Goal: Find contact information: Find contact information

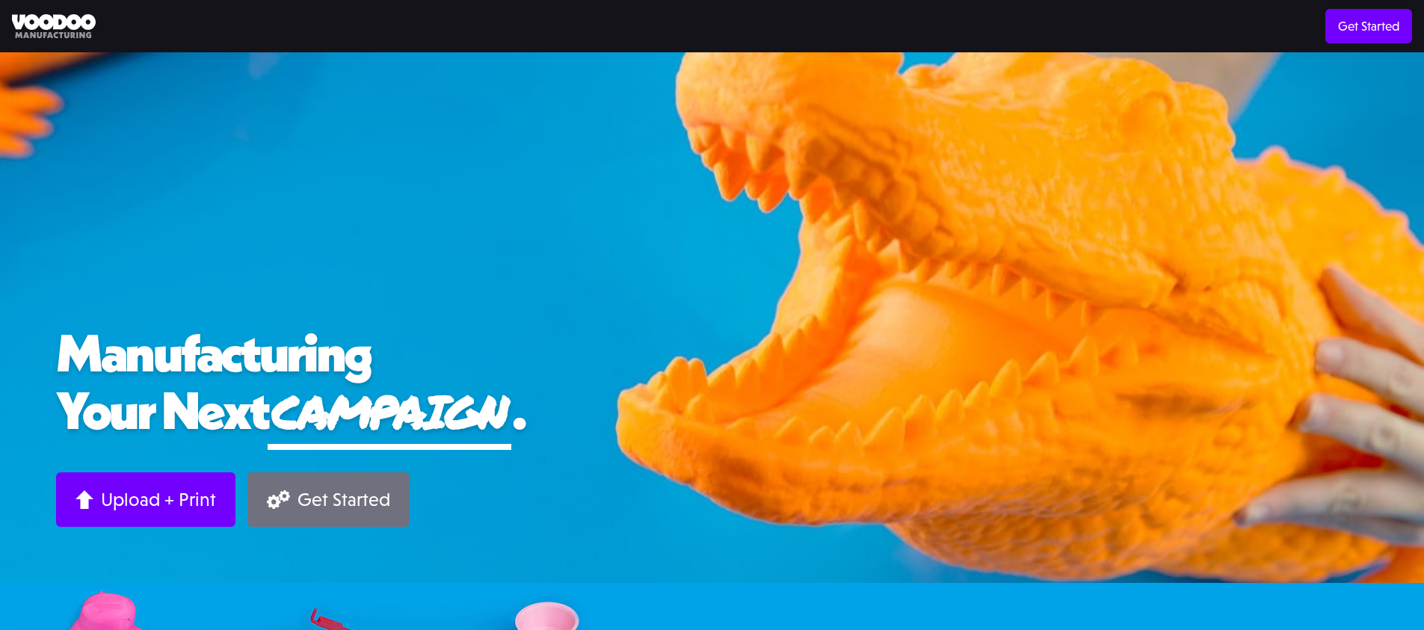
click at [294, 491] on link "Get Started" at bounding box center [328, 499] width 162 height 55
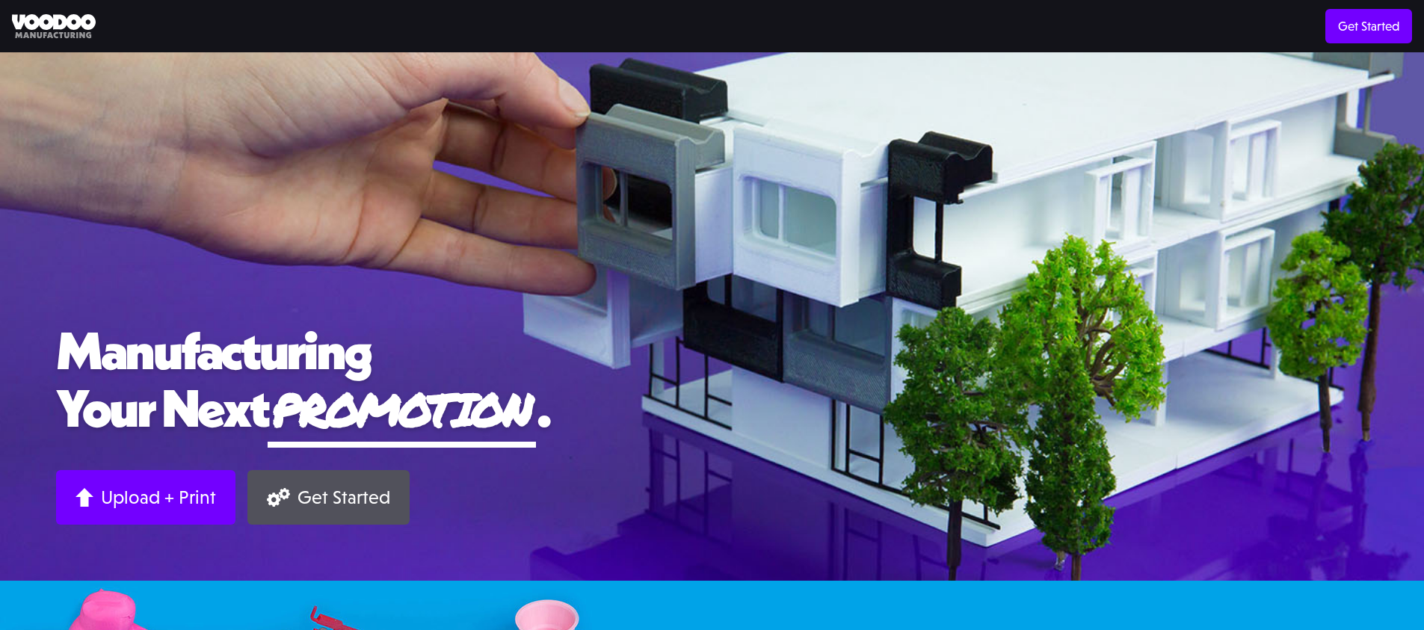
scroll to position [3, 0]
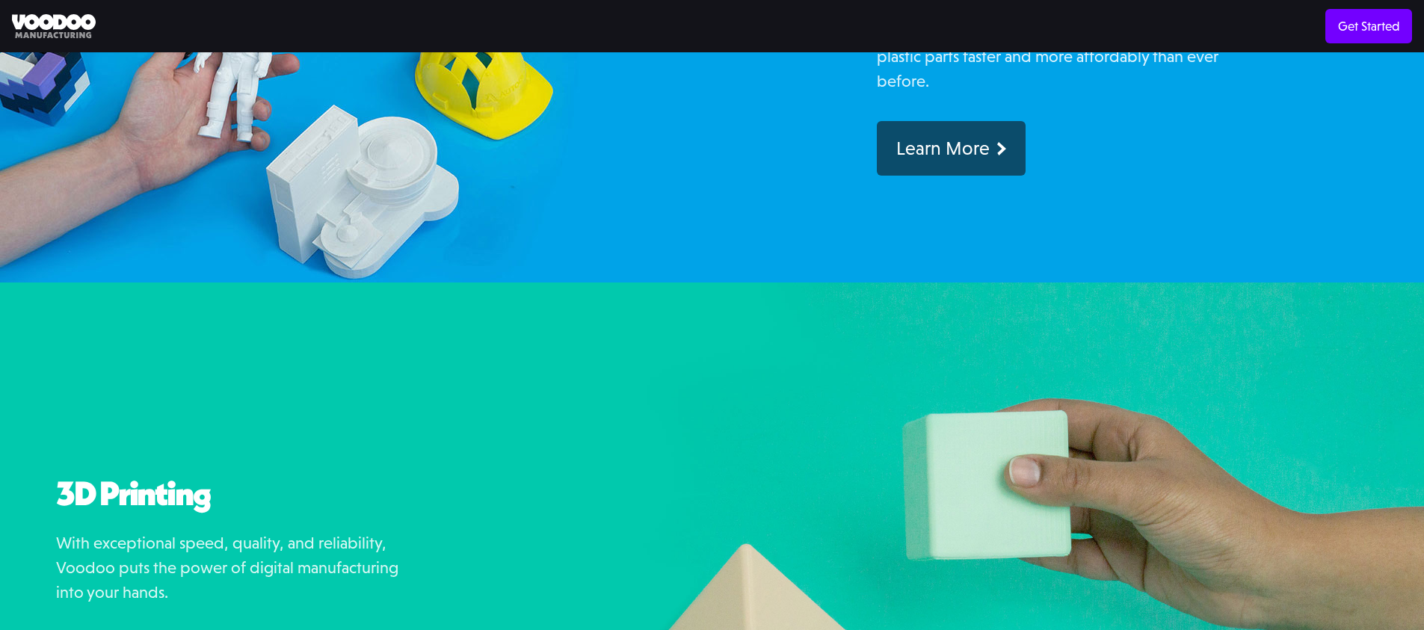
scroll to position [1976, 0]
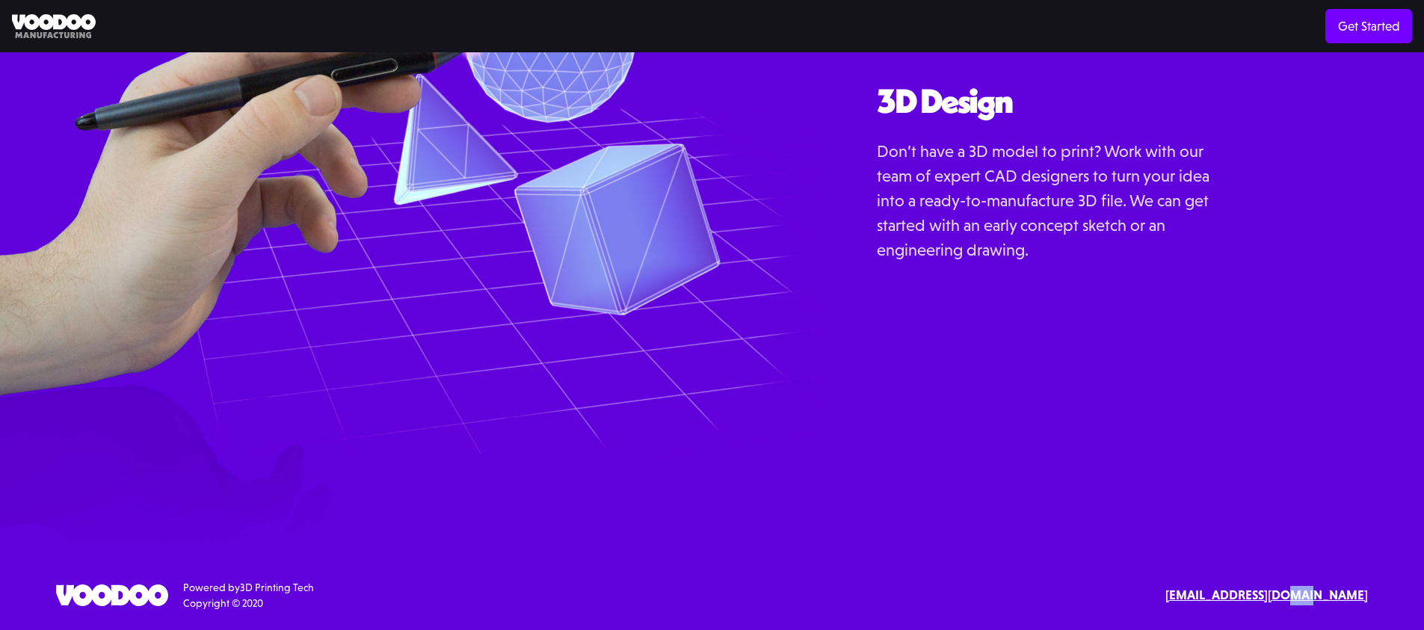
drag, startPoint x: 1195, startPoint y: 609, endPoint x: 1364, endPoint y: 596, distance: 168.7
click at [1346, 595] on div "Powered by 3D Printing Tech Copyright © 2020 Text or Call contact@voodoomfg.com" at bounding box center [712, 595] width 1312 height 31
click at [1380, 590] on div "SErvices 3D Printing 3D Design Resources Materials Examples Blog API Documentat…" at bounding box center [712, 595] width 1424 height 31
drag, startPoint x: 1378, startPoint y: 594, endPoint x: 1224, endPoint y: 591, distance: 154.8
click at [1224, 591] on div "SErvices 3D Printing 3D Design Resources Materials Examples Blog API Documentat…" at bounding box center [712, 595] width 1424 height 31
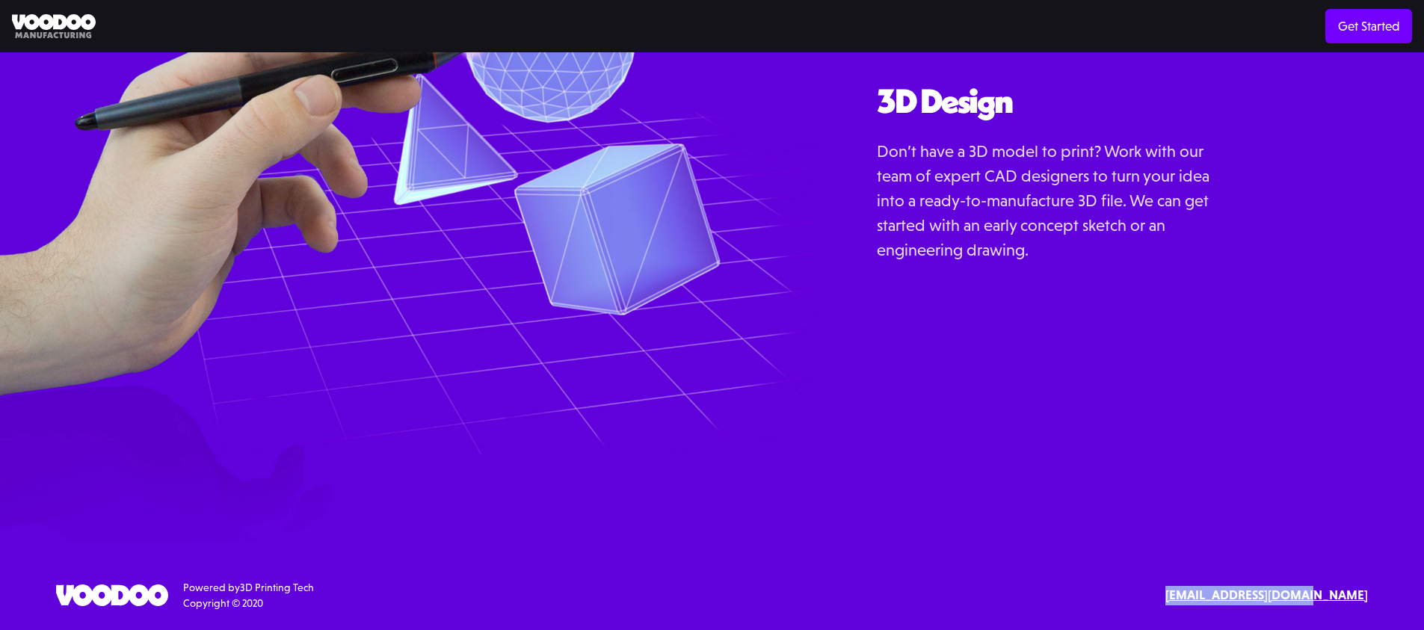
copy strong "[EMAIL_ADDRESS][DOMAIN_NAME]"
